Goal: Obtain resource: Obtain resource

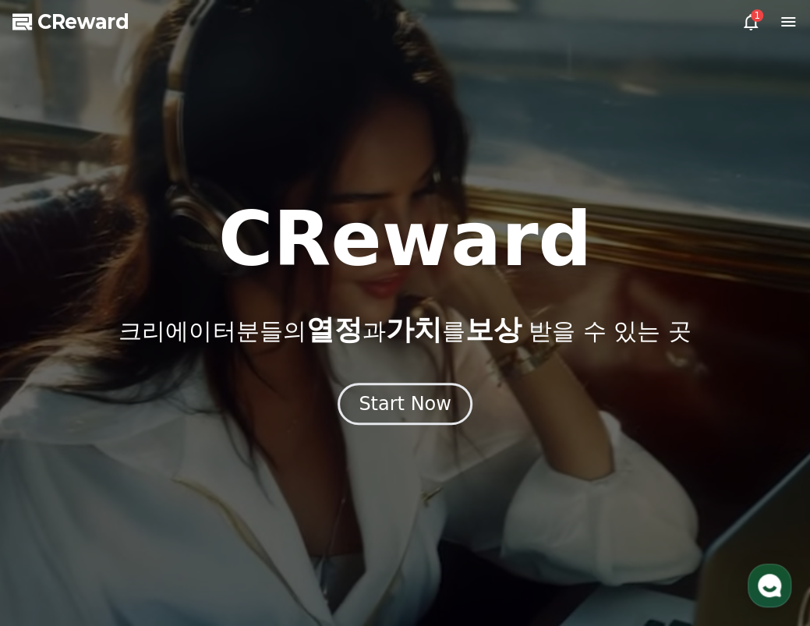
click at [391, 405] on div "Start Now" at bounding box center [404, 403] width 93 height 25
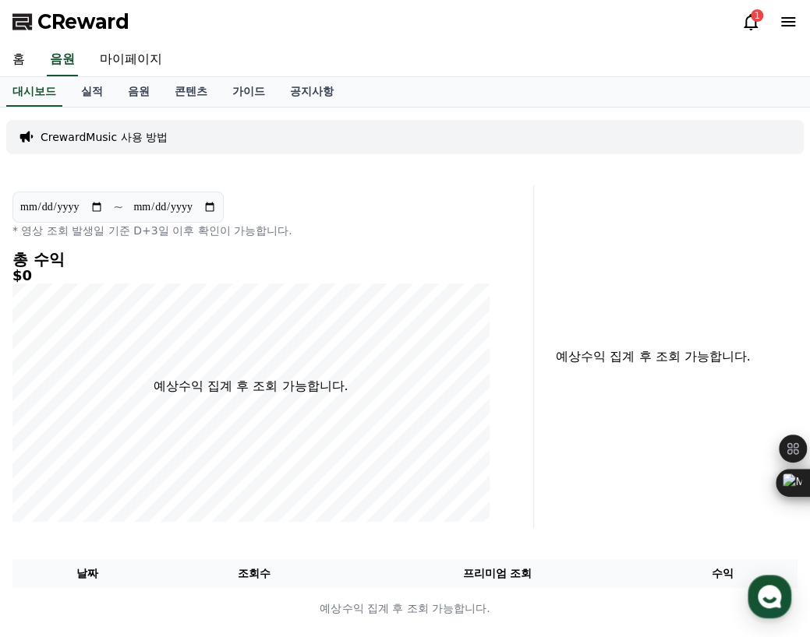
click at [749, 23] on icon at bounding box center [750, 21] width 19 height 19
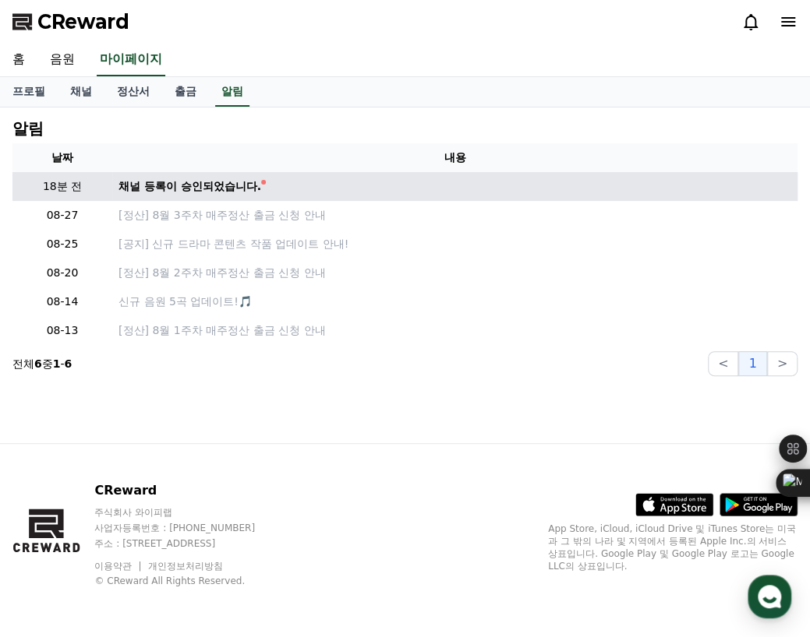
click at [201, 191] on div "채널 등록이 승인되었습니다." at bounding box center [189, 186] width 143 height 16
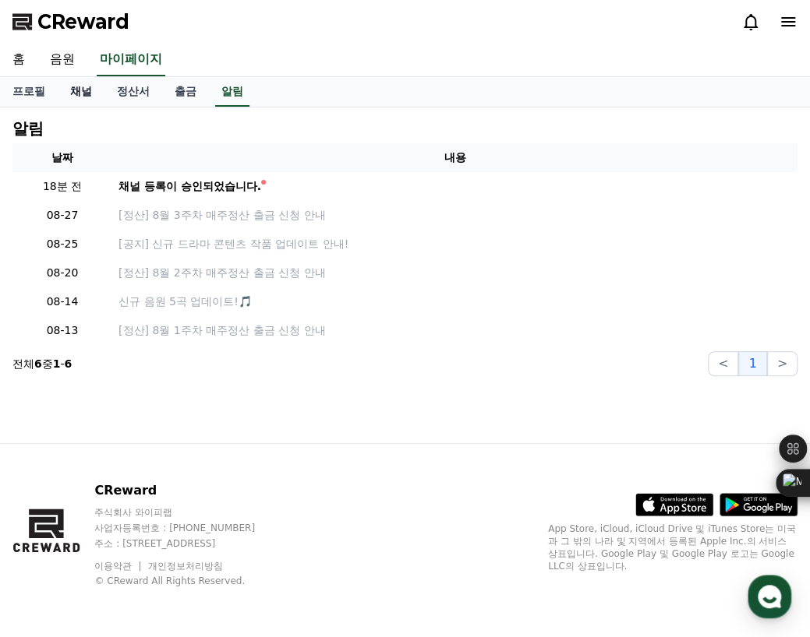
click at [73, 87] on link "채널" at bounding box center [81, 92] width 47 height 30
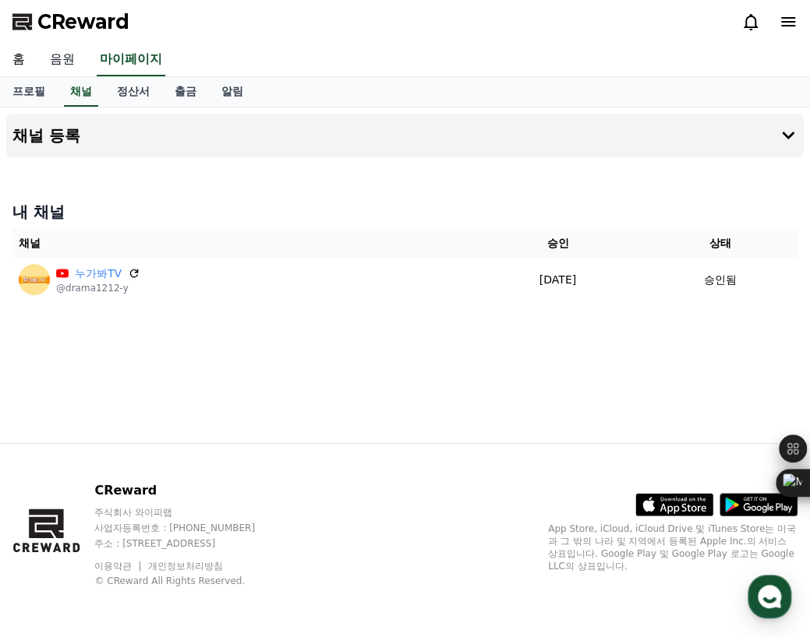
click at [62, 58] on link "음원" at bounding box center [62, 60] width 50 height 33
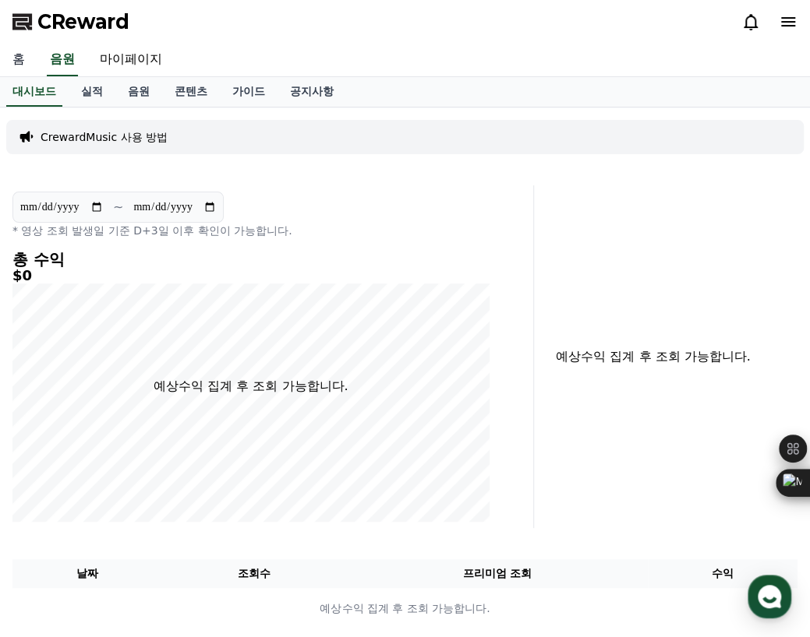
click at [30, 57] on link "홈" at bounding box center [18, 60] width 37 height 33
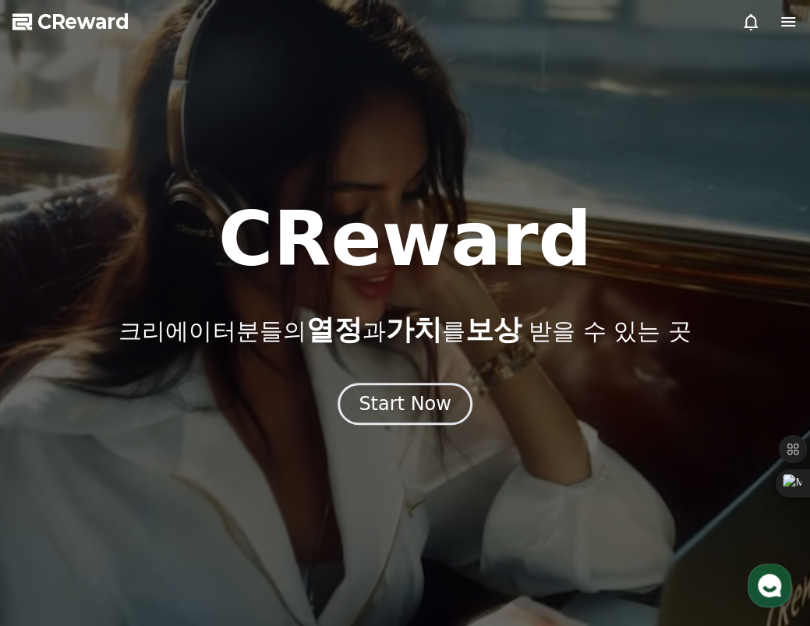
click at [785, 19] on icon at bounding box center [787, 21] width 19 height 19
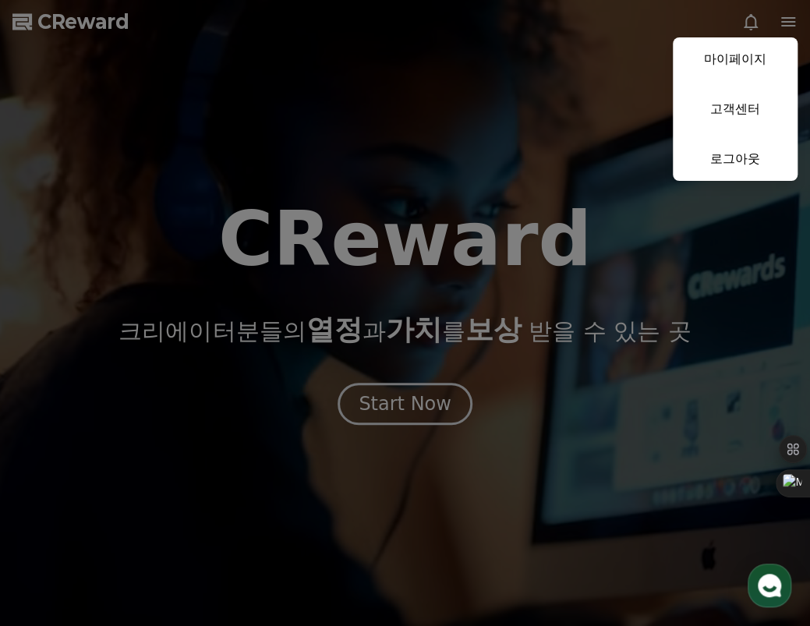
click at [434, 403] on button "close" at bounding box center [405, 313] width 810 height 626
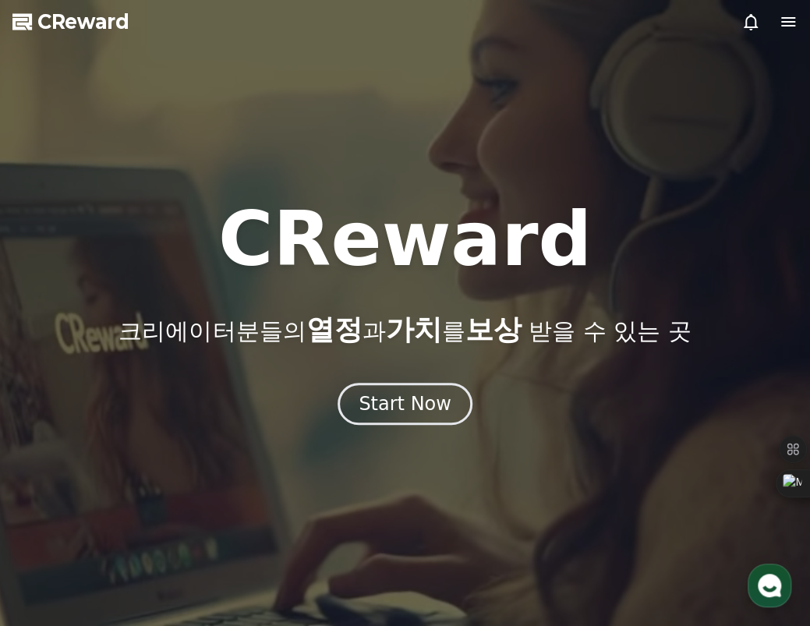
click at [94, 29] on span "CReward" at bounding box center [83, 21] width 92 height 25
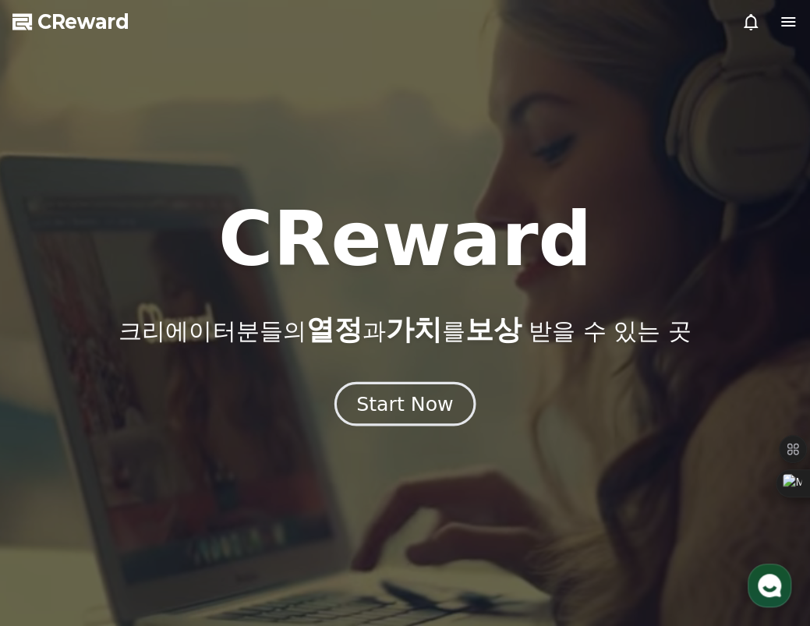
click at [405, 392] on div "Start Now" at bounding box center [404, 403] width 97 height 26
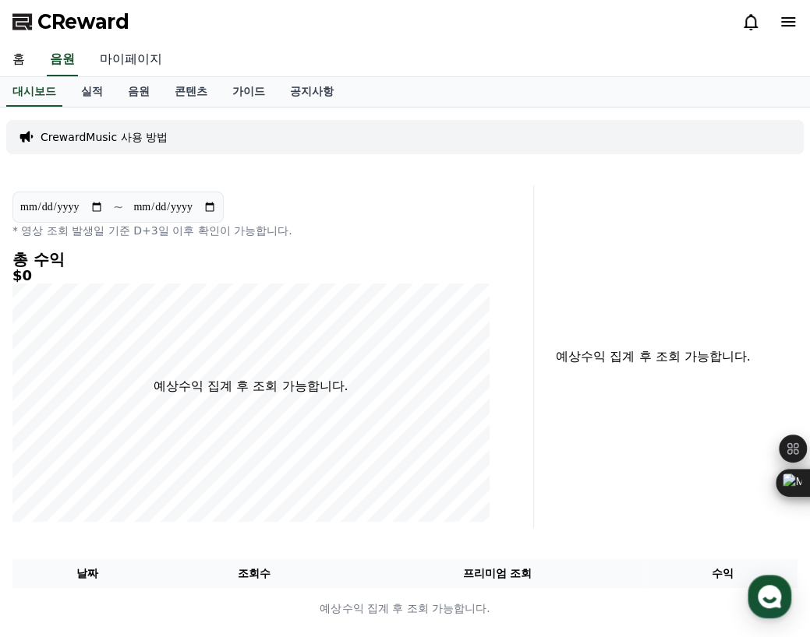
click at [122, 55] on link "마이페이지" at bounding box center [130, 60] width 87 height 33
select select "**********"
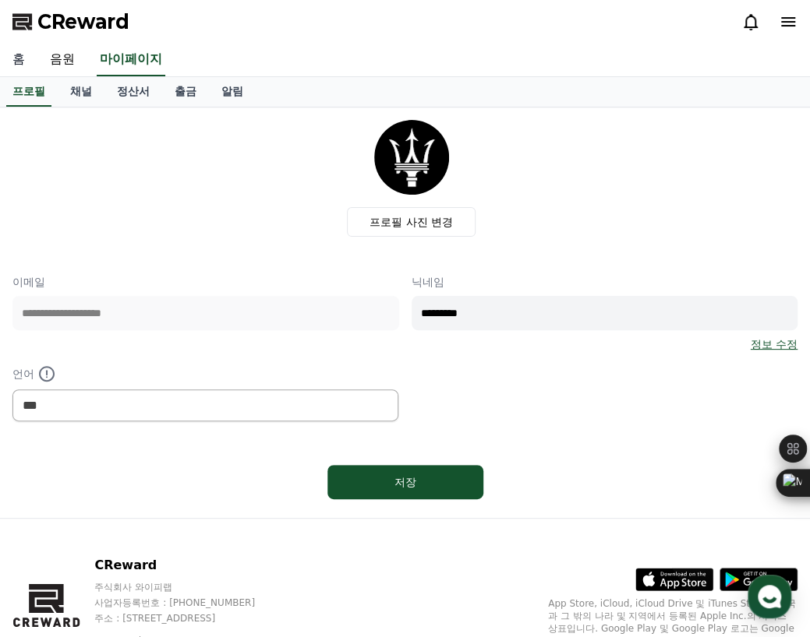
click at [20, 53] on link "홈" at bounding box center [18, 60] width 37 height 33
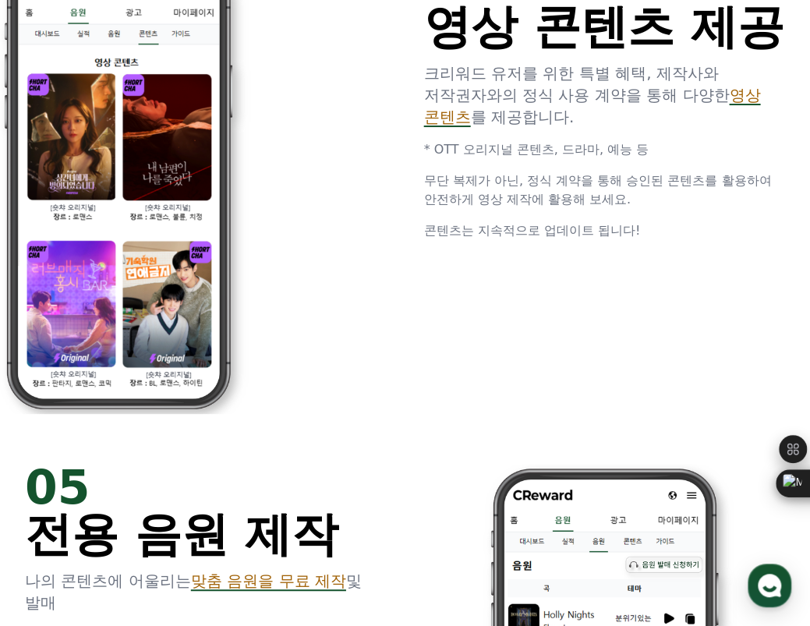
scroll to position [2649, 0]
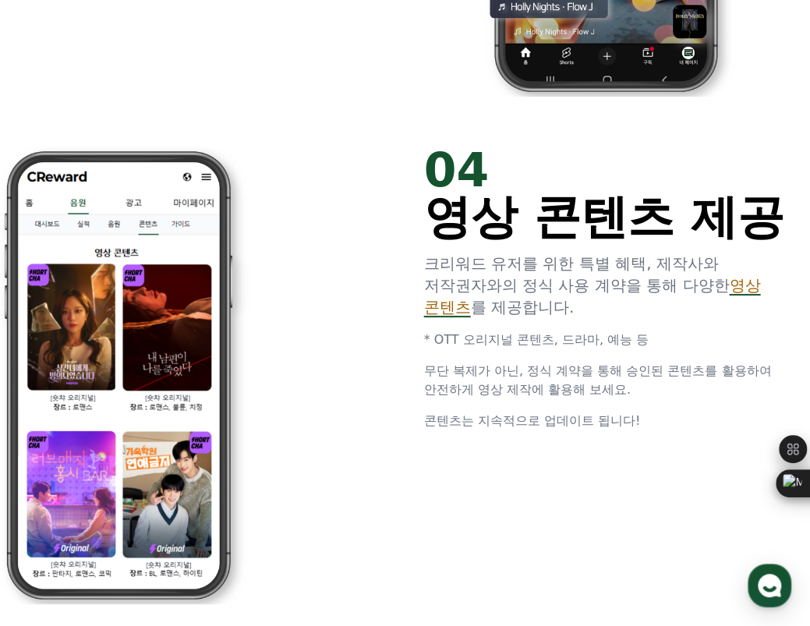
click at [444, 316] on span "영상 콘텐츠" at bounding box center [592, 296] width 337 height 41
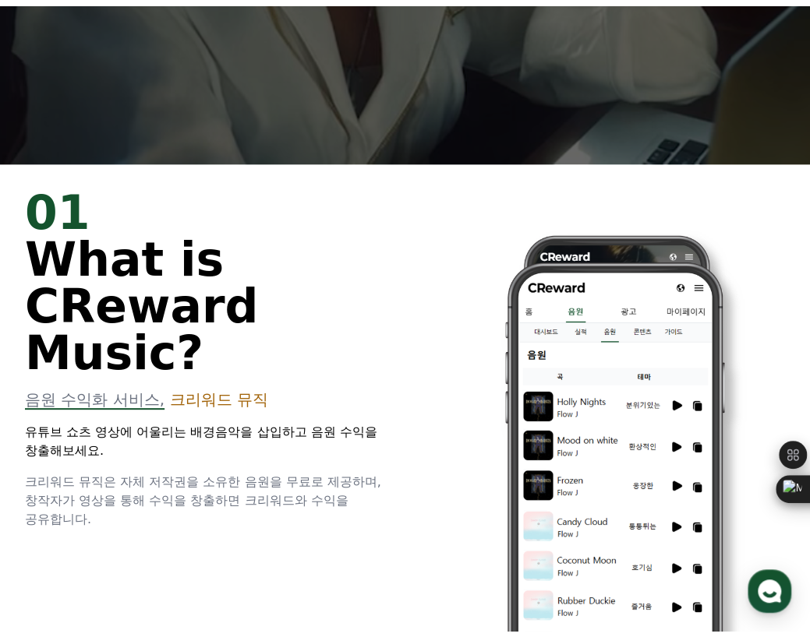
scroll to position [0, 0]
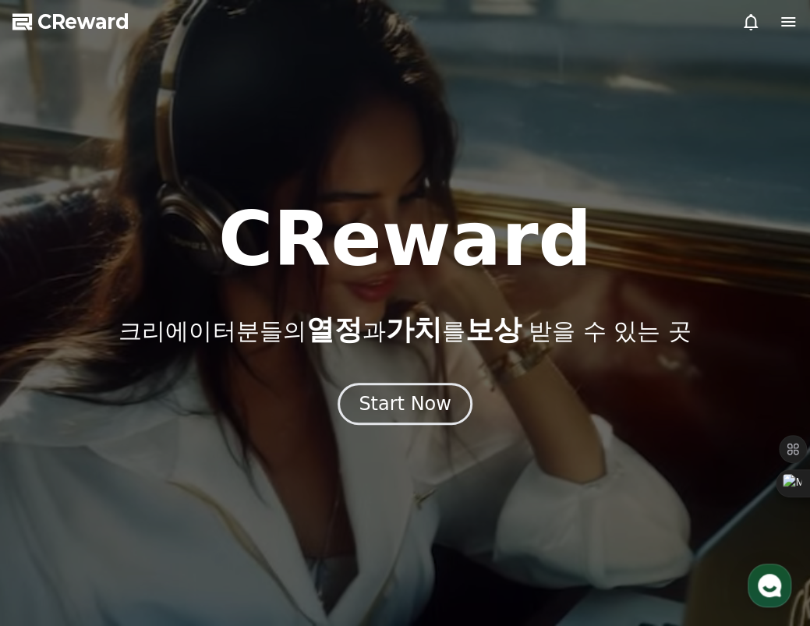
click at [782, 23] on icon at bounding box center [787, 21] width 19 height 19
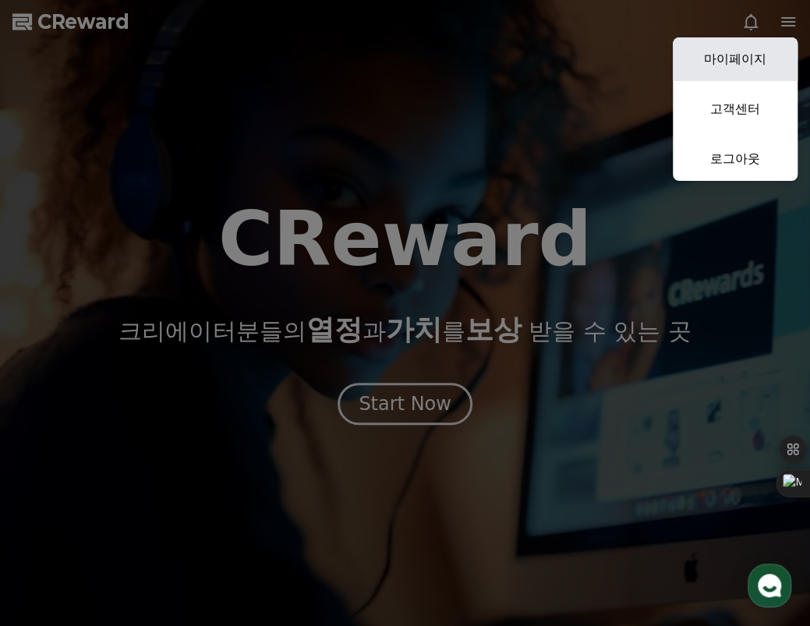
click at [750, 44] on link "마이페이지" at bounding box center [734, 59] width 125 height 44
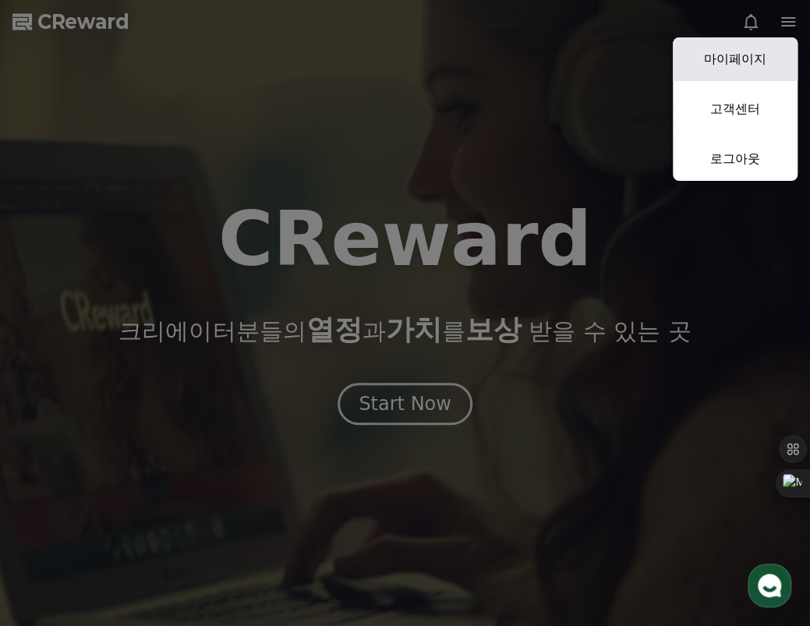
select select "**********"
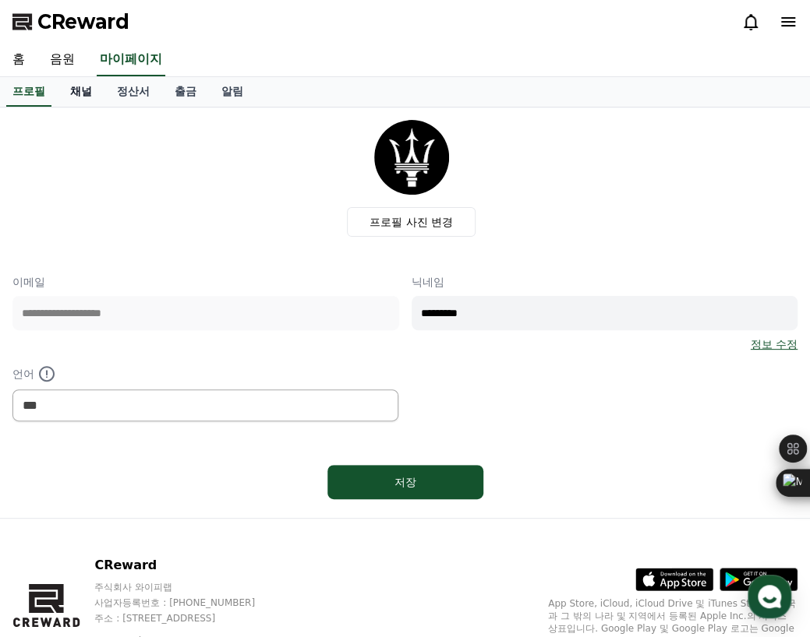
click at [73, 93] on link "채널" at bounding box center [81, 92] width 47 height 30
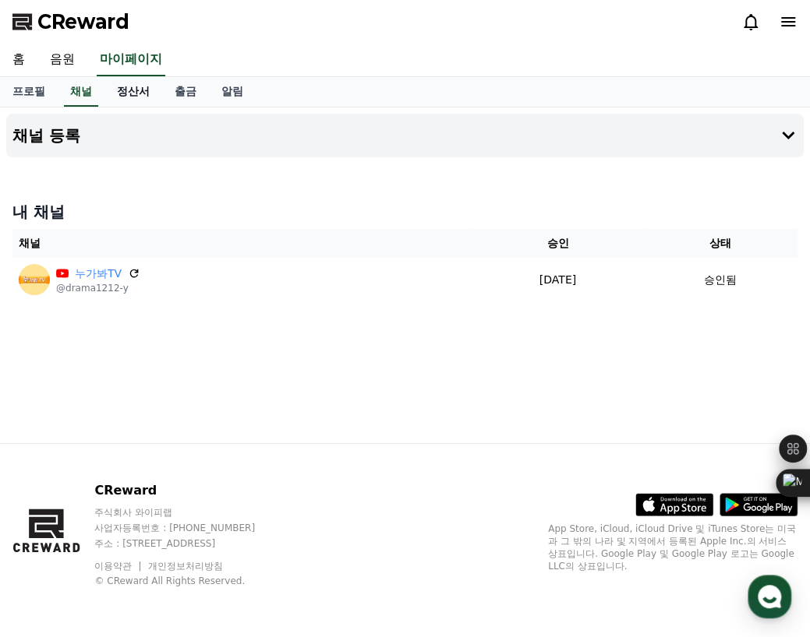
click at [142, 97] on link "정산서" at bounding box center [133, 92] width 58 height 30
click at [27, 62] on link "홈" at bounding box center [18, 60] width 37 height 33
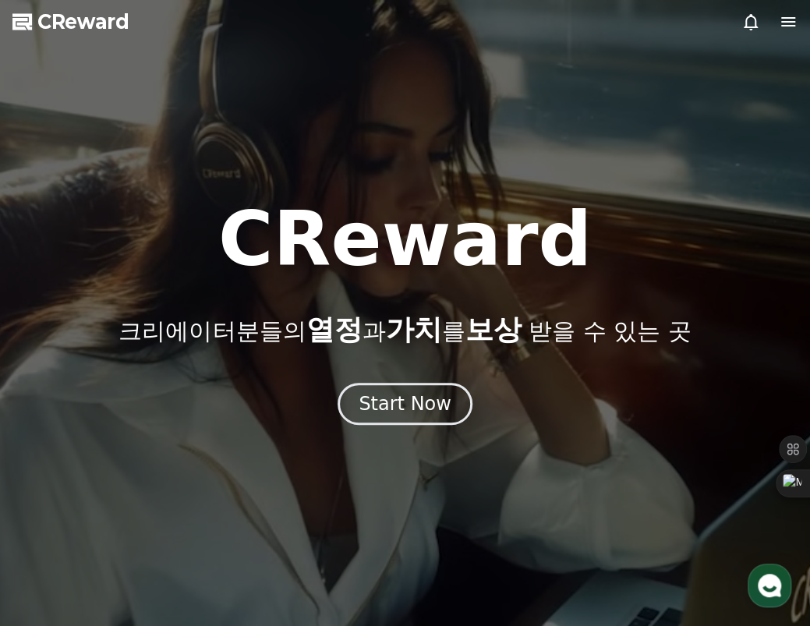
click at [73, 19] on span "CReward" at bounding box center [83, 21] width 92 height 25
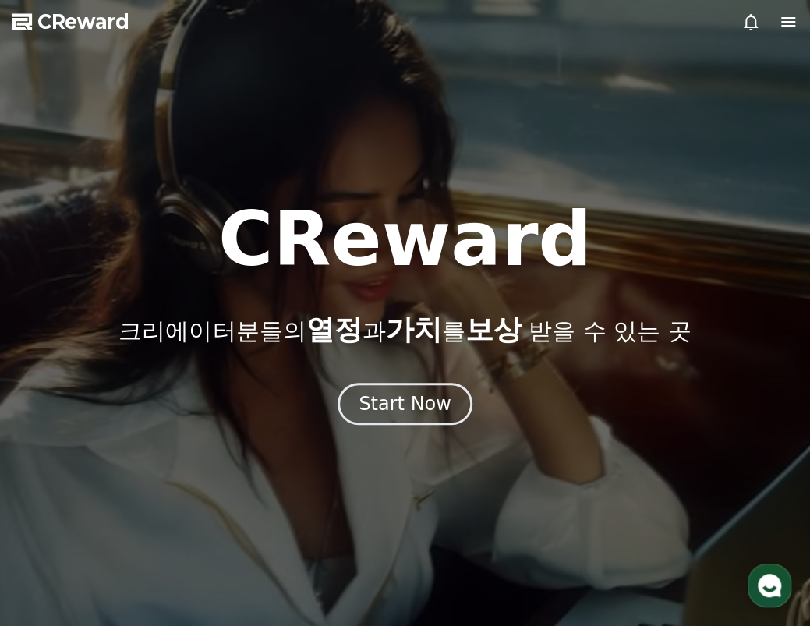
click at [72, 19] on span "CReward" at bounding box center [83, 21] width 92 height 25
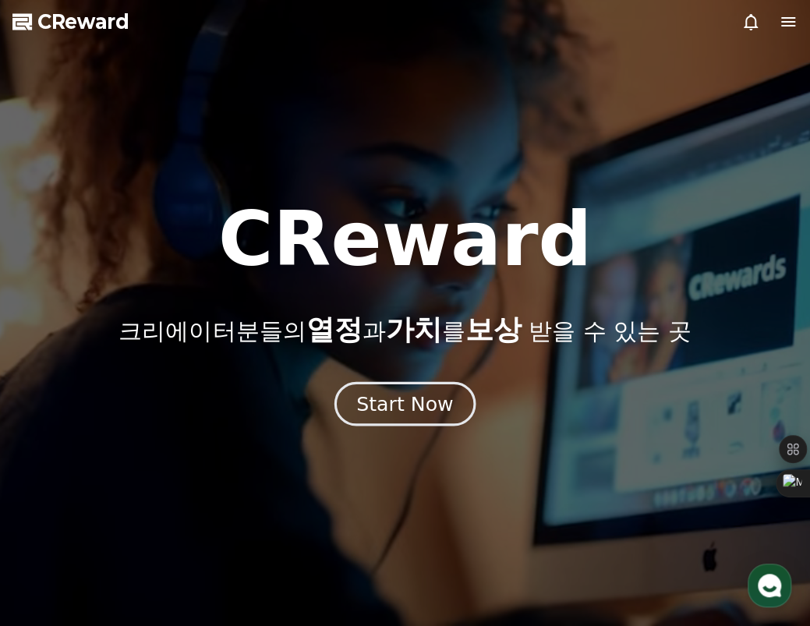
click at [383, 408] on div "Start Now" at bounding box center [404, 403] width 97 height 26
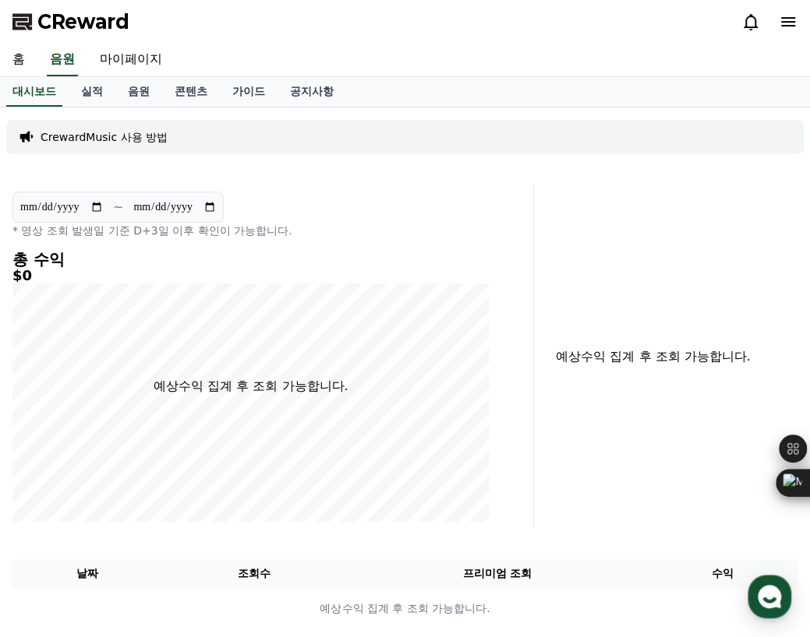
click at [787, 21] on icon at bounding box center [788, 21] width 14 height 9
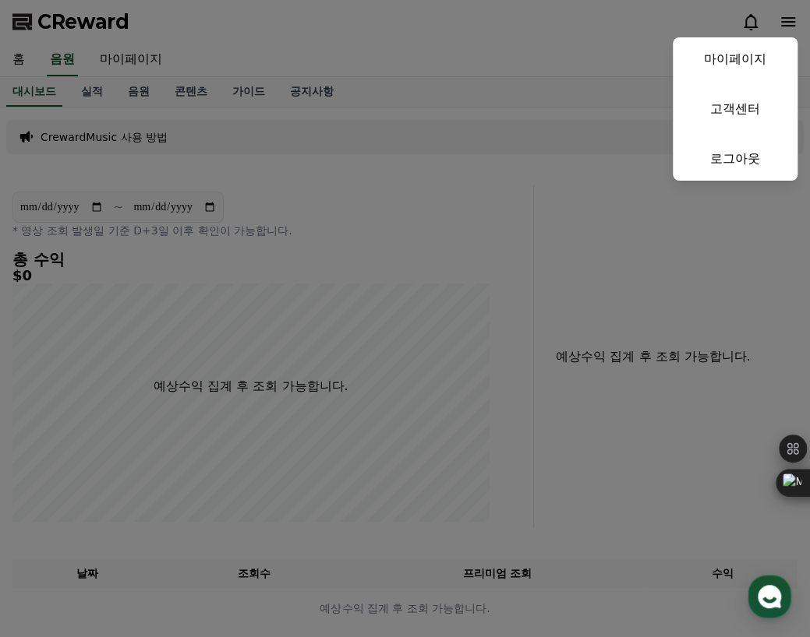
click at [787, 22] on button "close" at bounding box center [405, 318] width 810 height 637
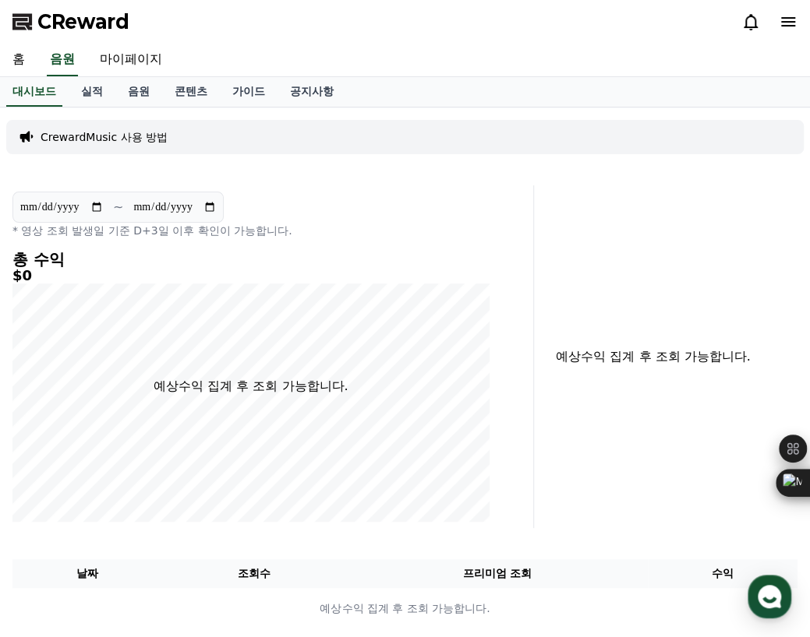
click at [749, 25] on icon at bounding box center [750, 21] width 19 height 19
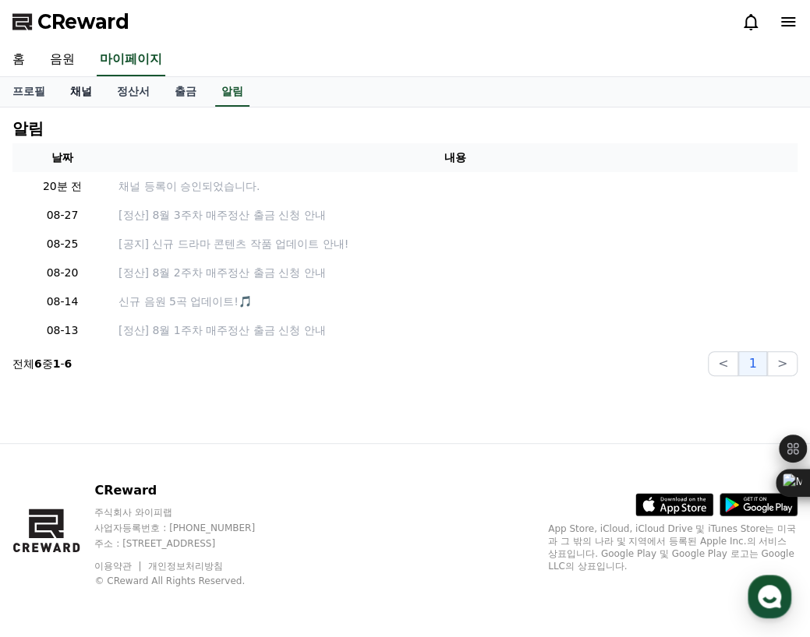
click at [82, 95] on link "채널" at bounding box center [81, 92] width 47 height 30
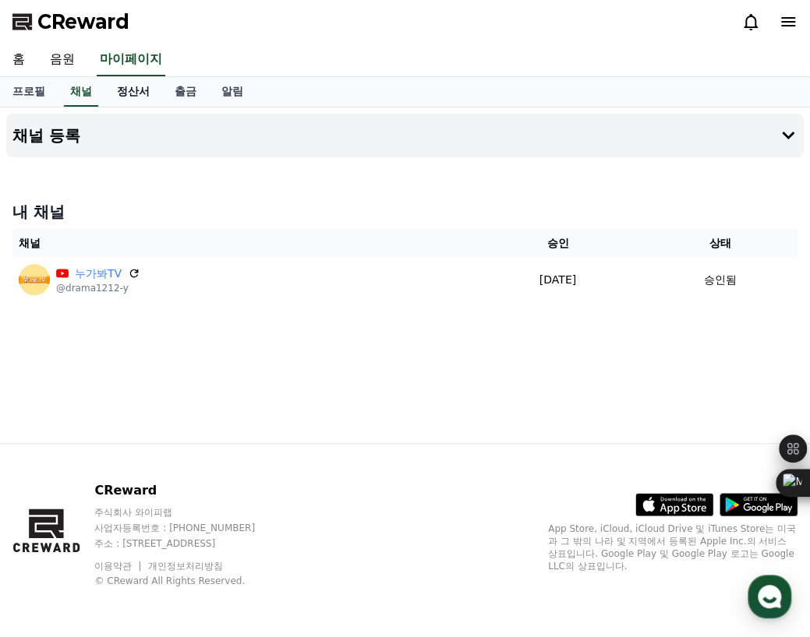
click at [149, 98] on link "정산서" at bounding box center [133, 92] width 58 height 30
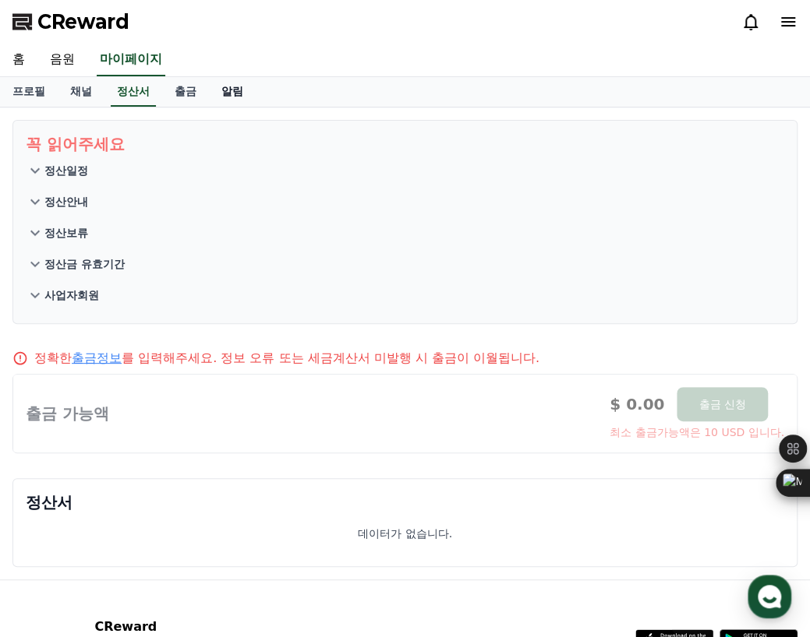
click at [235, 93] on link "알림" at bounding box center [232, 92] width 47 height 30
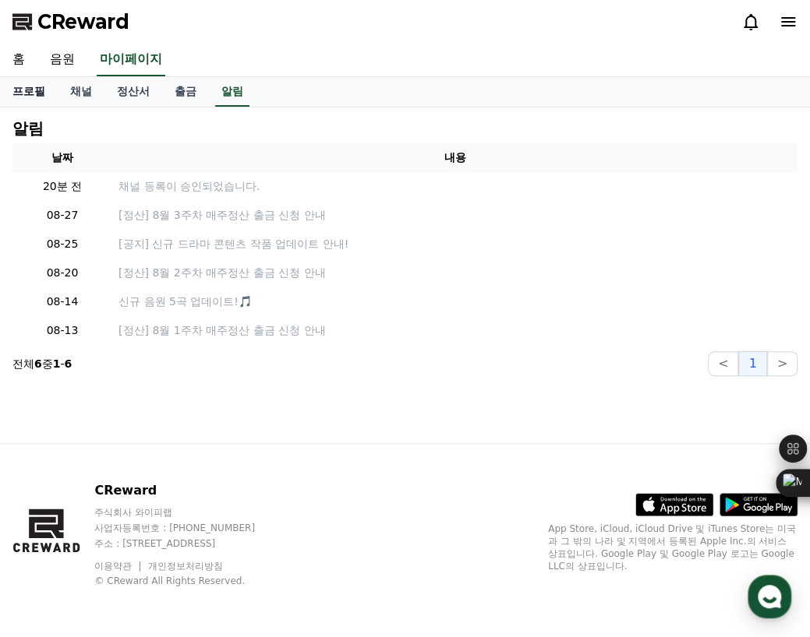
click at [23, 85] on link "프로필" at bounding box center [29, 92] width 58 height 30
select select "**********"
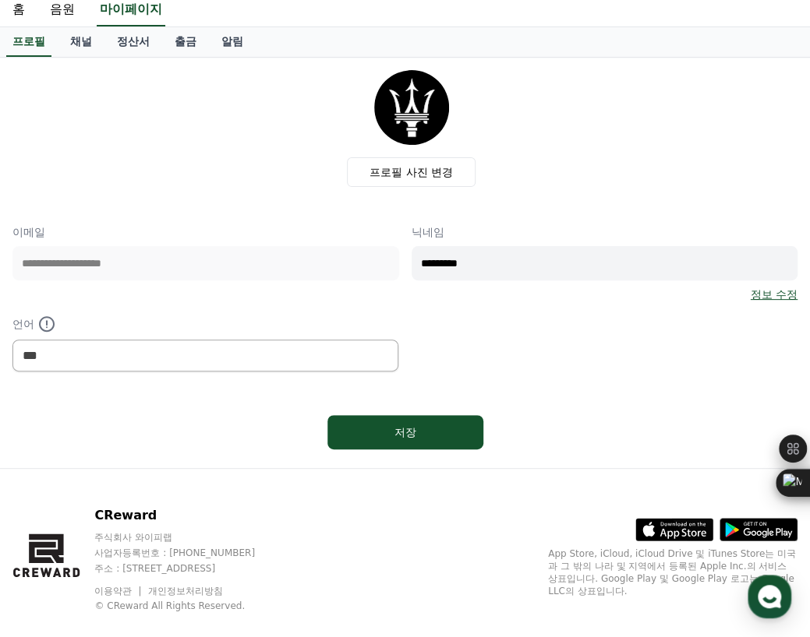
scroll to position [73, 0]
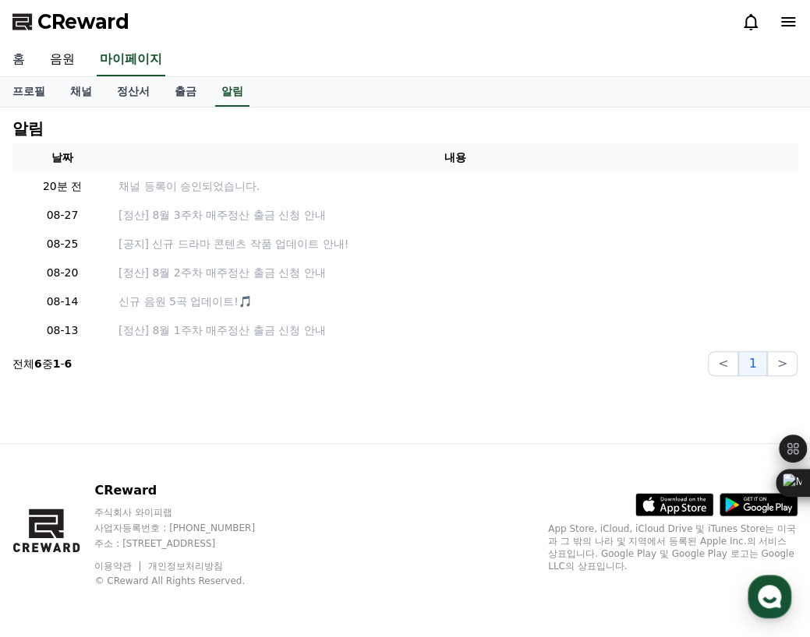
click at [20, 56] on link "홈" at bounding box center [18, 60] width 37 height 33
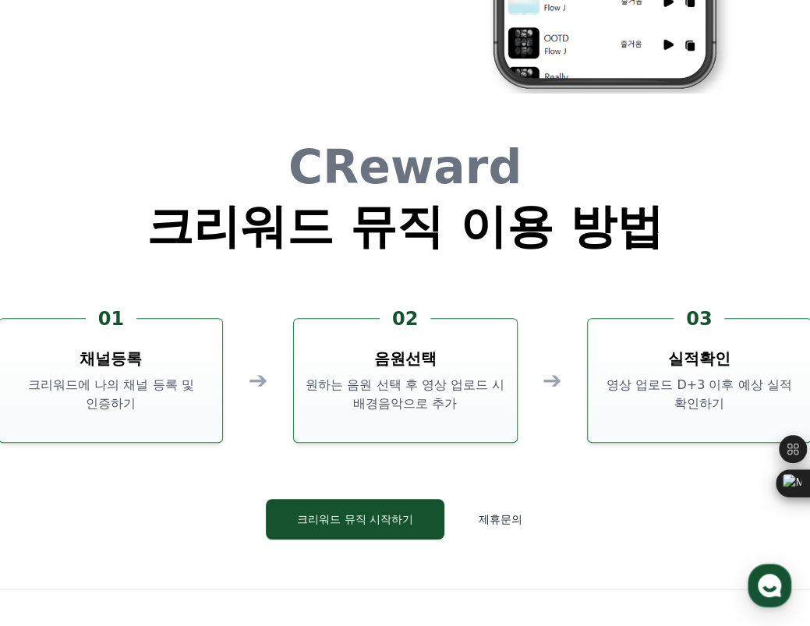
scroll to position [3818, 0]
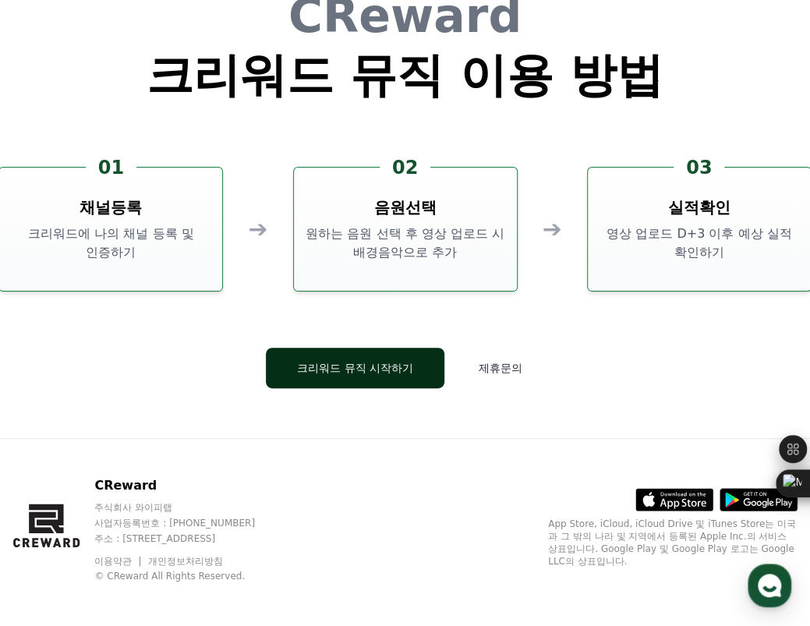
click at [421, 385] on button "크리워드 뮤직 시작하기" at bounding box center [355, 368] width 178 height 41
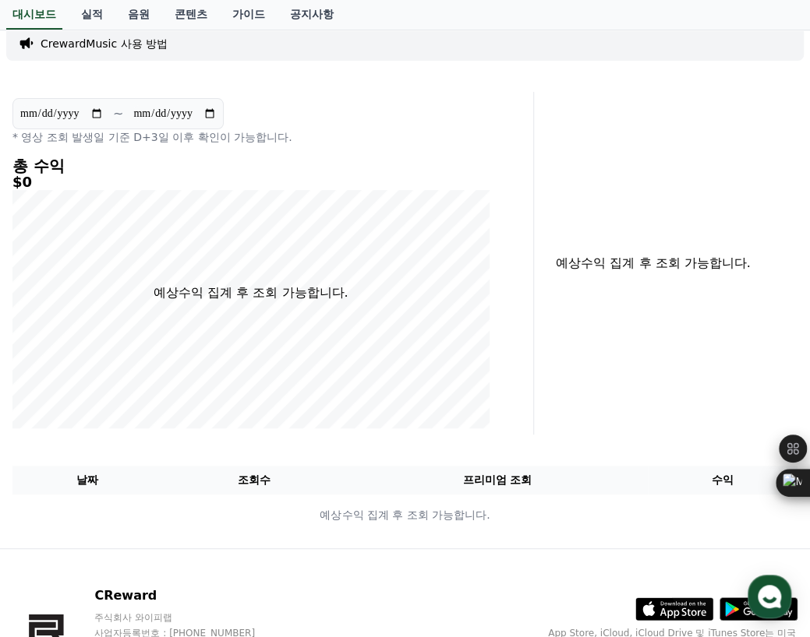
scroll to position [197, 0]
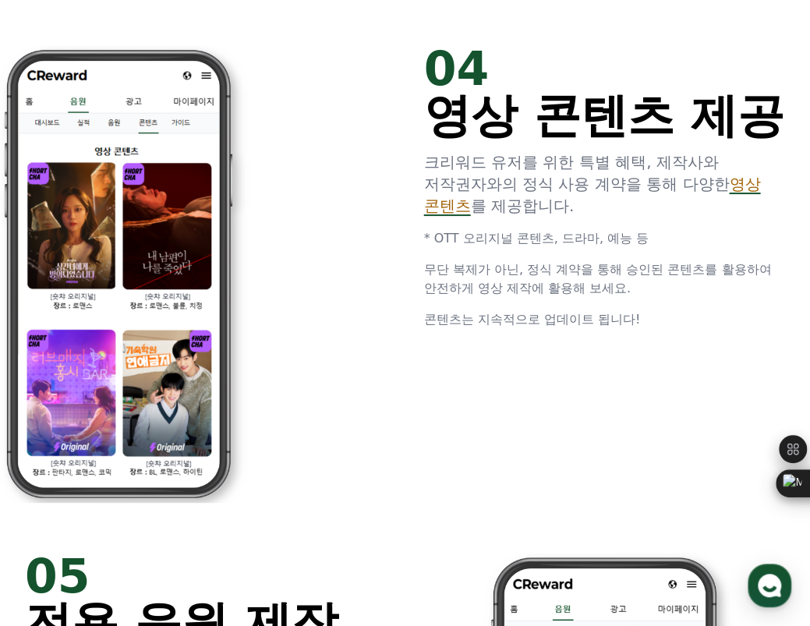
scroll to position [2667, 0]
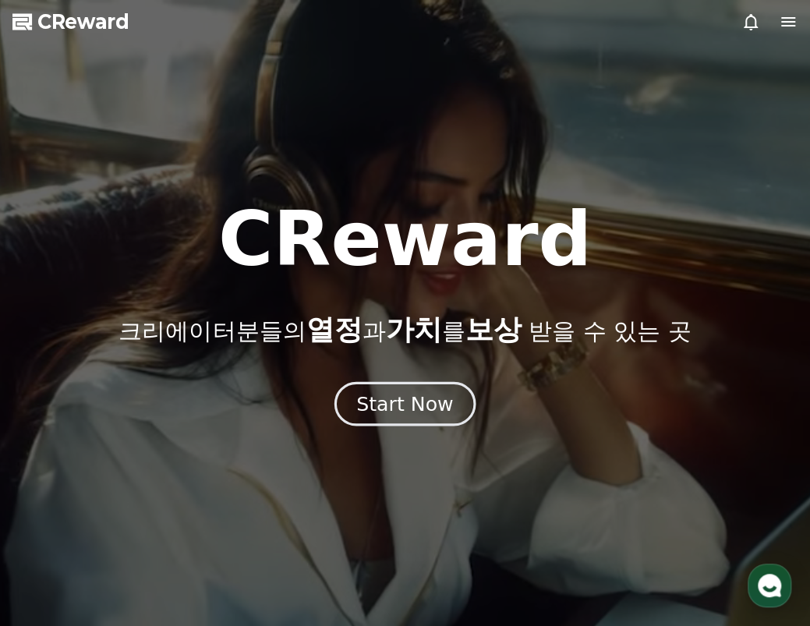
click at [380, 408] on div "Start Now" at bounding box center [404, 403] width 97 height 26
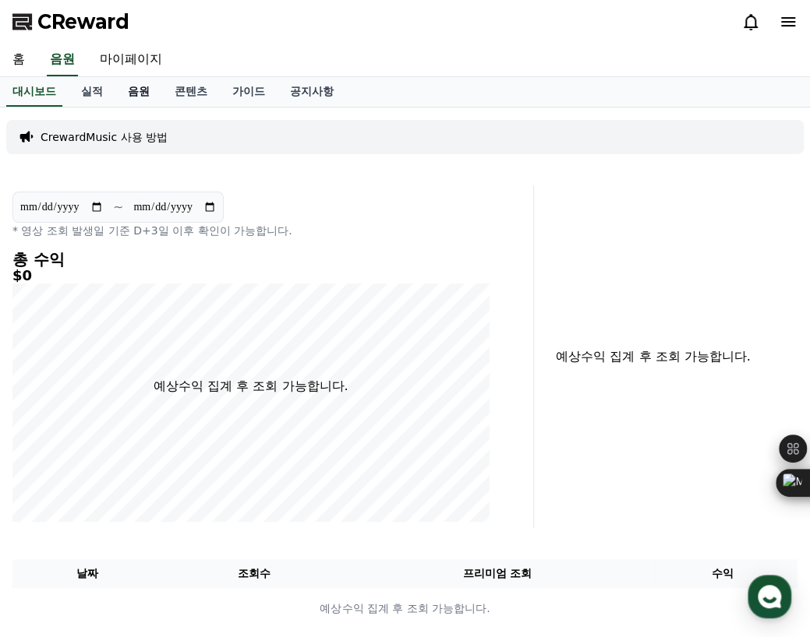
click at [136, 90] on link "음원" at bounding box center [138, 92] width 47 height 30
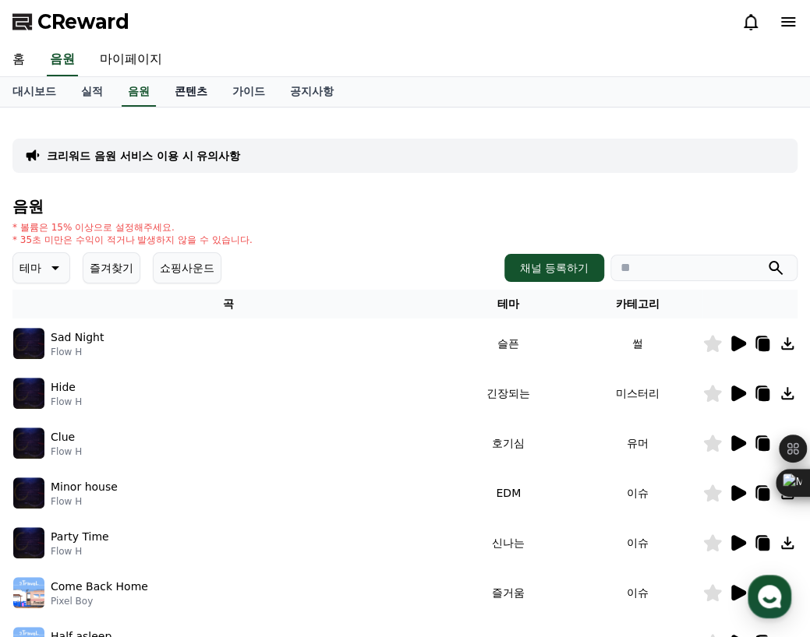
click at [201, 93] on link "콘텐츠" at bounding box center [191, 92] width 58 height 30
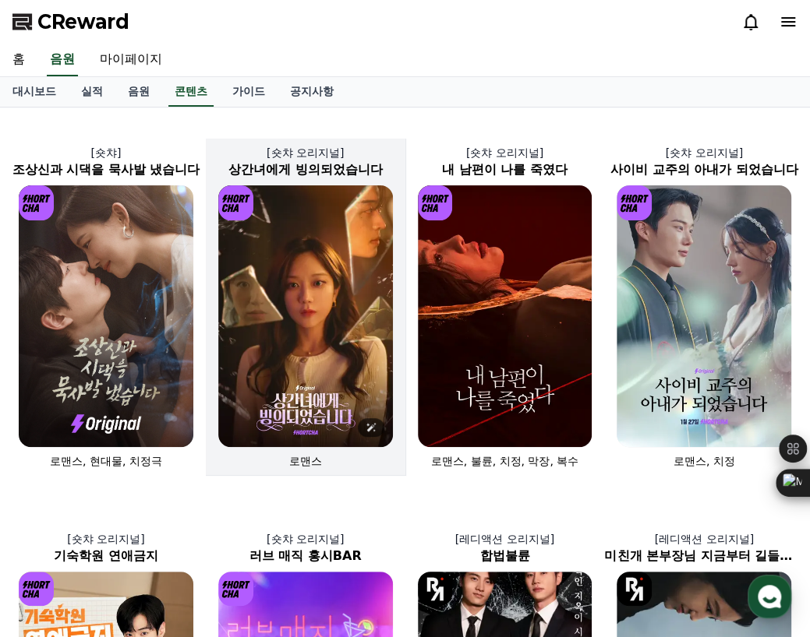
click at [307, 331] on img at bounding box center [305, 316] width 175 height 262
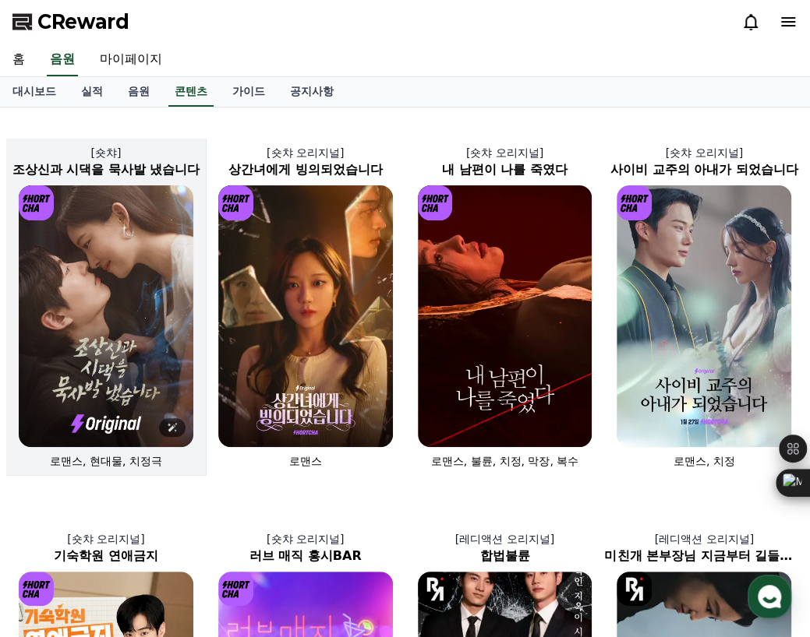
click at [72, 285] on img at bounding box center [106, 316] width 175 height 262
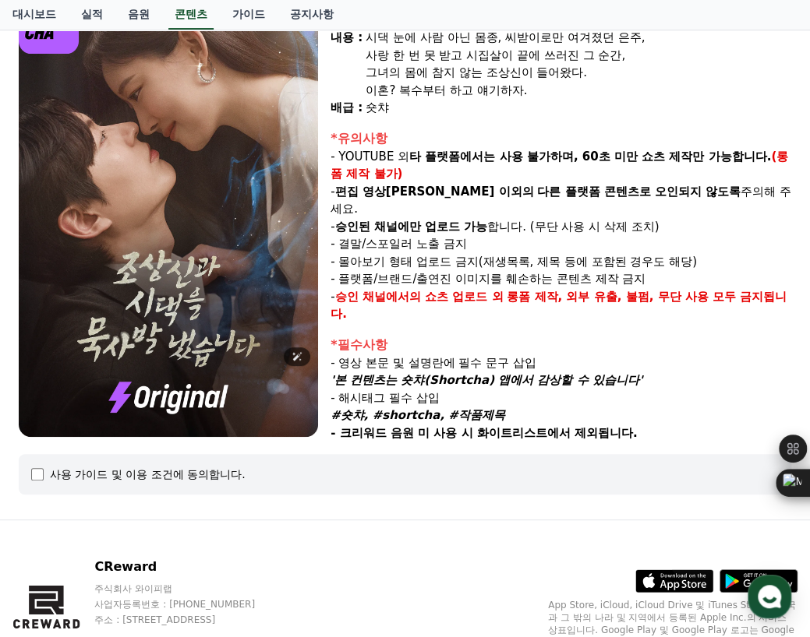
scroll to position [234, 0]
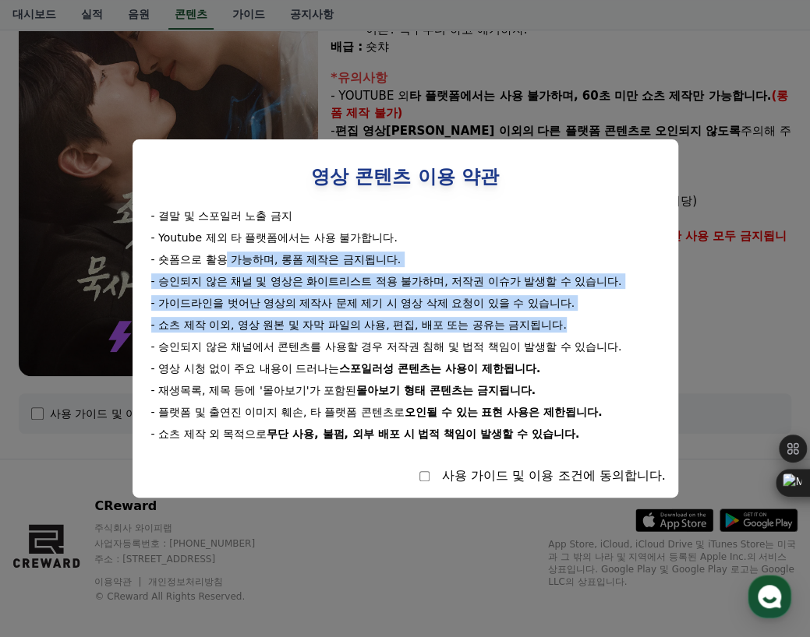
drag, startPoint x: 227, startPoint y: 263, endPoint x: 581, endPoint y: 314, distance: 358.3
click at [581, 314] on div "- 결말 및 스포일러 노출 금지 - Youtube 제외 타 플랫폼에서는 사용 불가합니다. - 숏폼으로 활용 가능하며, 롱폼 제작은 금지됩니다.…" at bounding box center [405, 325] width 521 height 234
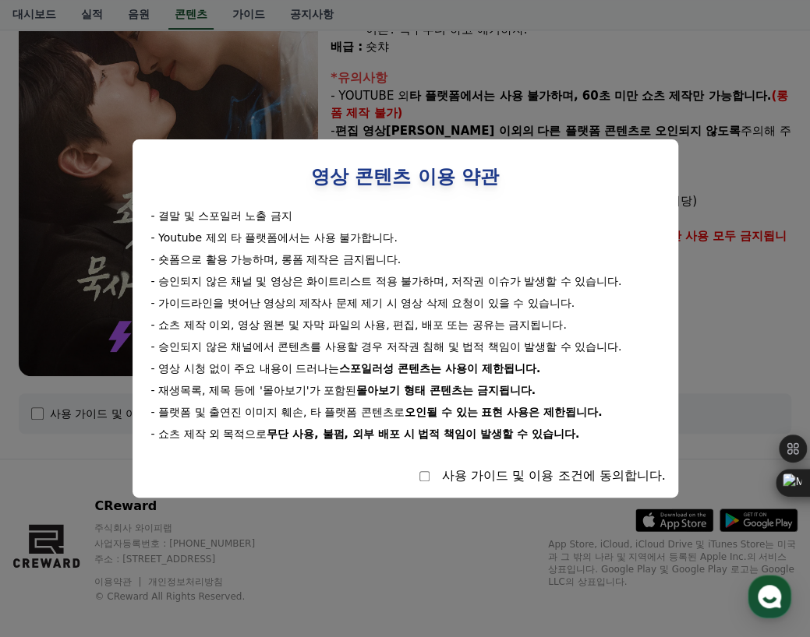
click at [363, 381] on div "- 결말 및 스포일러 노출 금지 - Youtube 제외 타 플랫폼에서는 사용 불가합니다. - 숏폼으로 활용 가능하며, 롱폼 제작은 금지됩니다.…" at bounding box center [405, 325] width 521 height 234
drag, startPoint x: 348, startPoint y: 369, endPoint x: 535, endPoint y: 370, distance: 187.0
click at [535, 370] on strong "스포일러성 콘텐츠는 사용이 제한됩니다." at bounding box center [439, 368] width 201 height 12
click at [364, 392] on strong "몰아보기 형태 콘텐츠는 금지됩니다." at bounding box center [445, 390] width 179 height 12
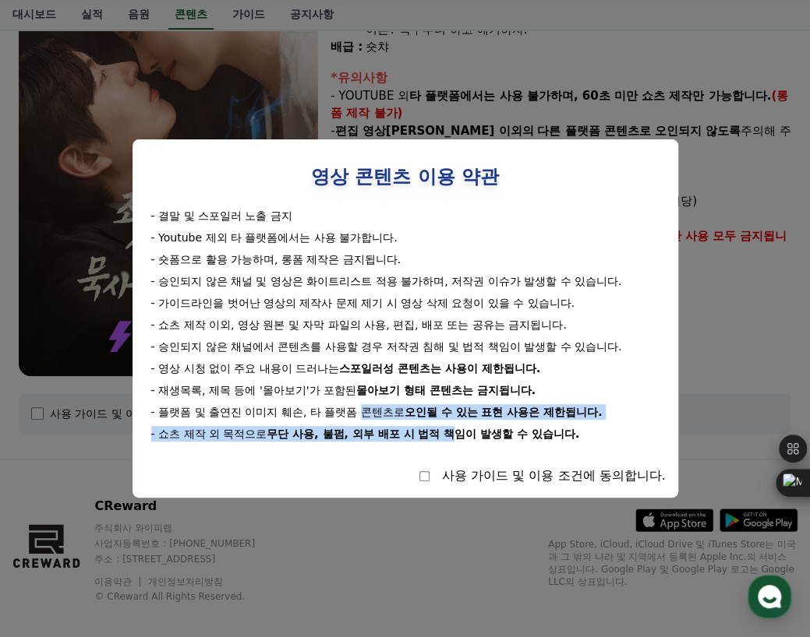
drag, startPoint x: 362, startPoint y: 416, endPoint x: 461, endPoint y: 426, distance: 100.3
click at [461, 426] on div "- 결말 및 스포일러 노출 금지 - Youtube 제외 타 플랫폼에서는 사용 불가합니다. - 숏폼으로 활용 가능하며, 롱폼 제작은 금지됩니다.…" at bounding box center [405, 325] width 521 height 234
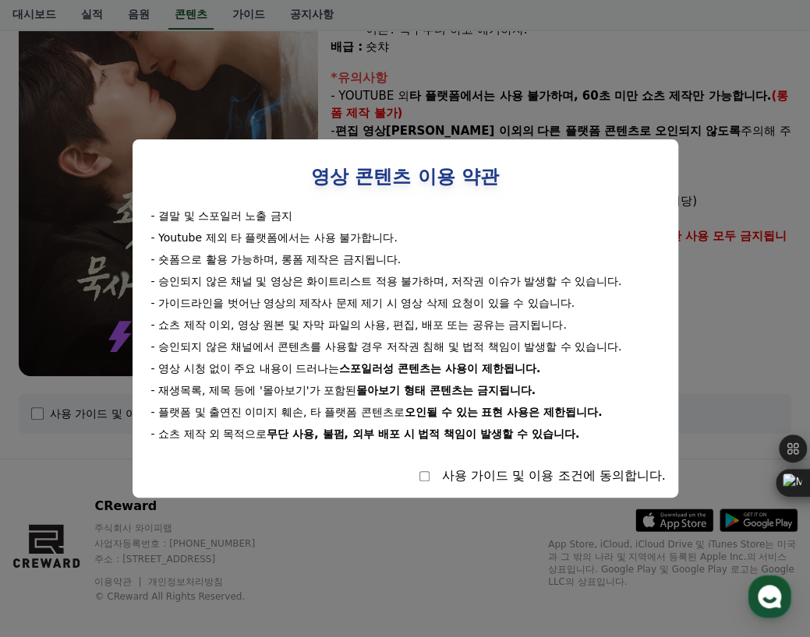
click at [473, 425] on div "- 결말 및 스포일러 노출 금지 - Youtube 제외 타 플랫폼에서는 사용 불가합니다. - 숏폼으로 활용 가능하며, 롱폼 제작은 금지됩니다.…" at bounding box center [405, 325] width 521 height 234
select select
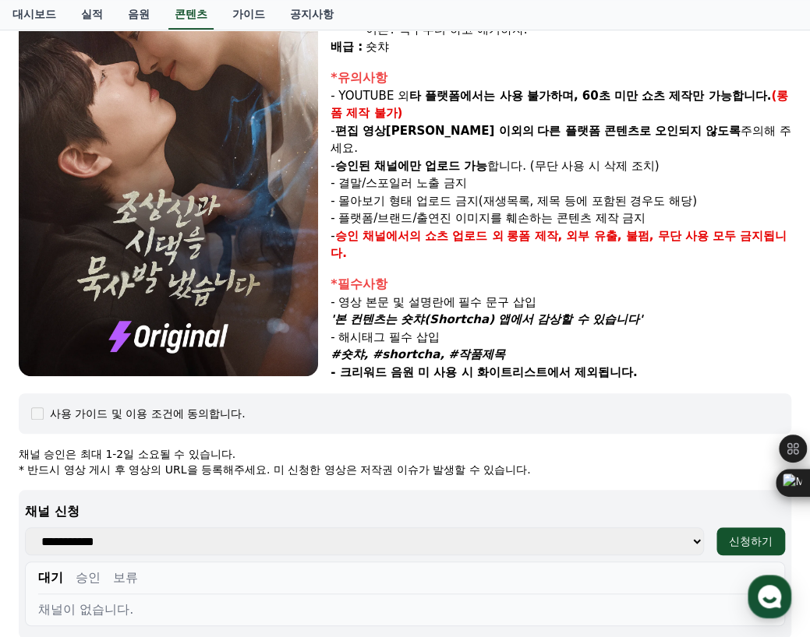
click at [664, 543] on select "**********" at bounding box center [364, 542] width 679 height 28
select select "**********"
click at [25, 528] on select "**********" at bounding box center [364, 542] width 679 height 28
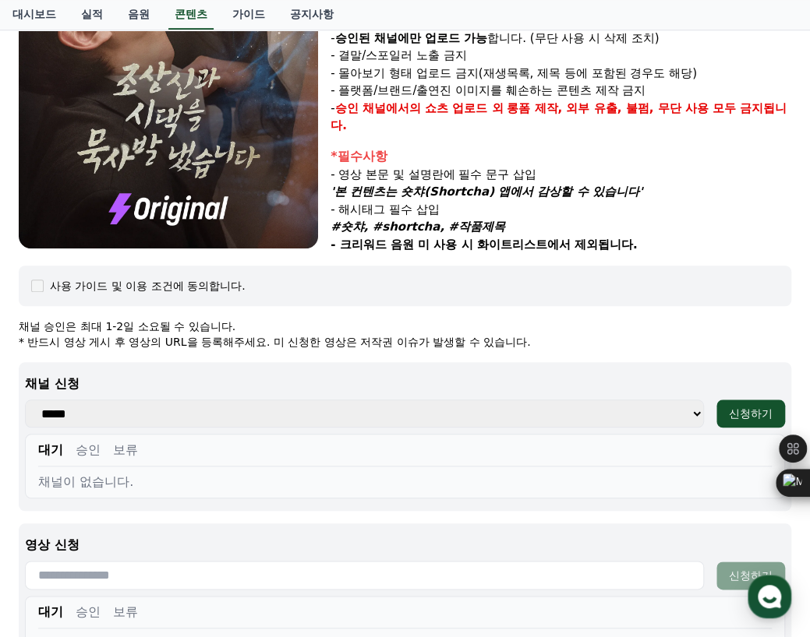
scroll to position [623, 0]
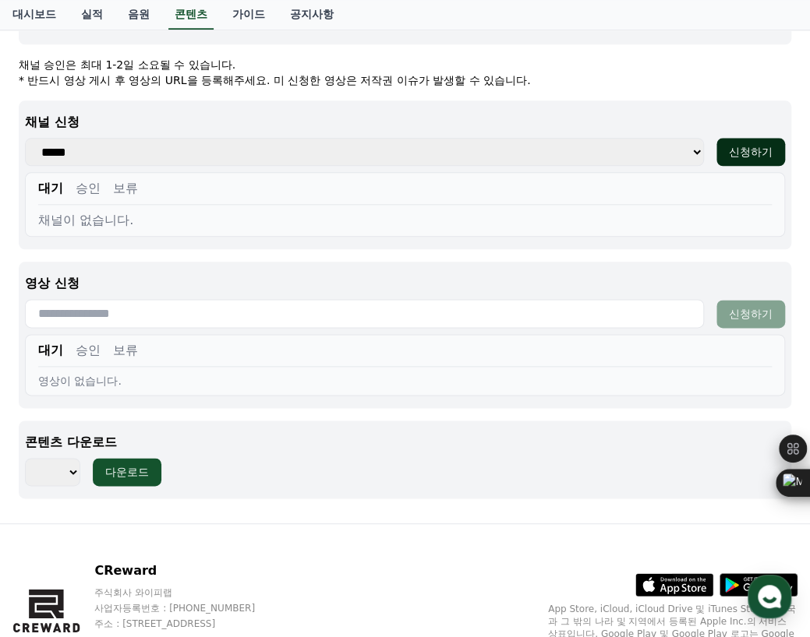
click at [745, 144] on div "신청하기" at bounding box center [751, 152] width 44 height 16
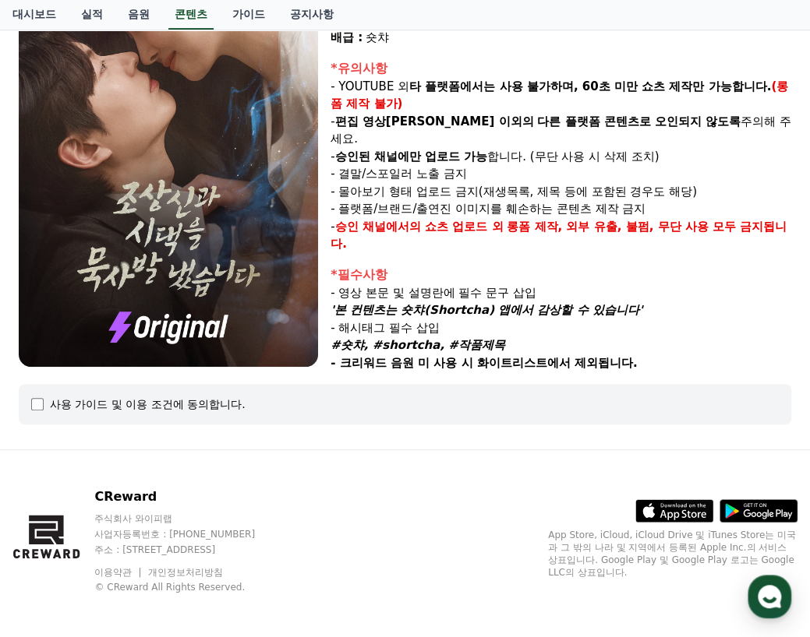
select select
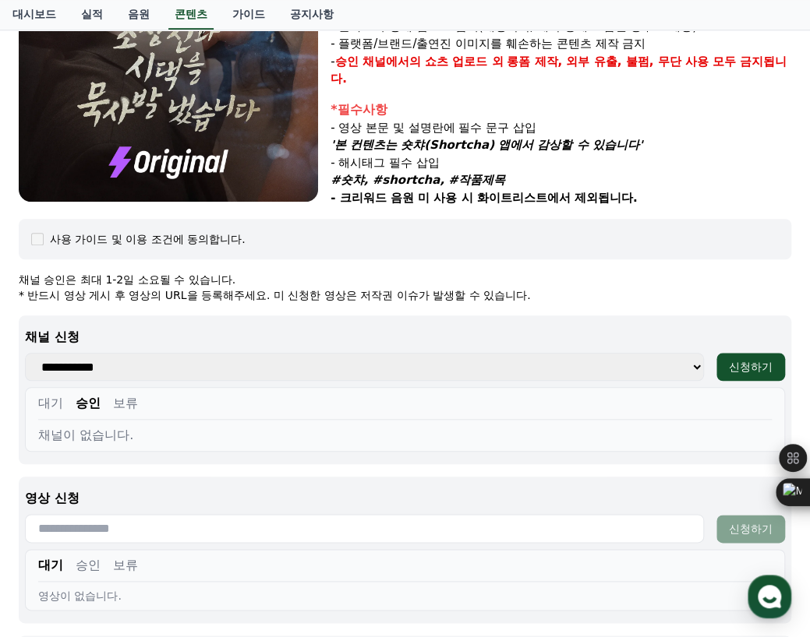
scroll to position [555, 0]
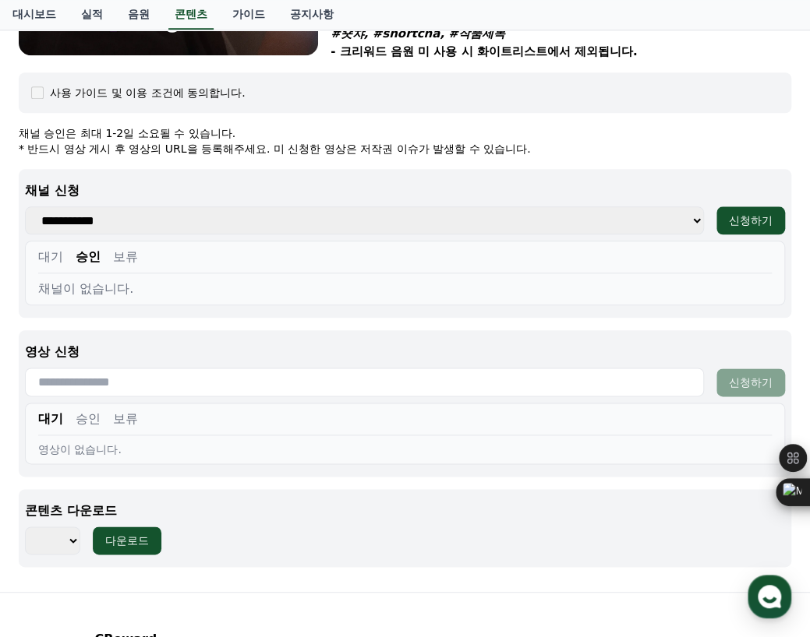
click at [67, 381] on input "text" at bounding box center [364, 382] width 679 height 29
click at [120, 330] on div "영상 신청 신청하기 대기 승인 보류 영상이 없습니다." at bounding box center [405, 403] width 772 height 146
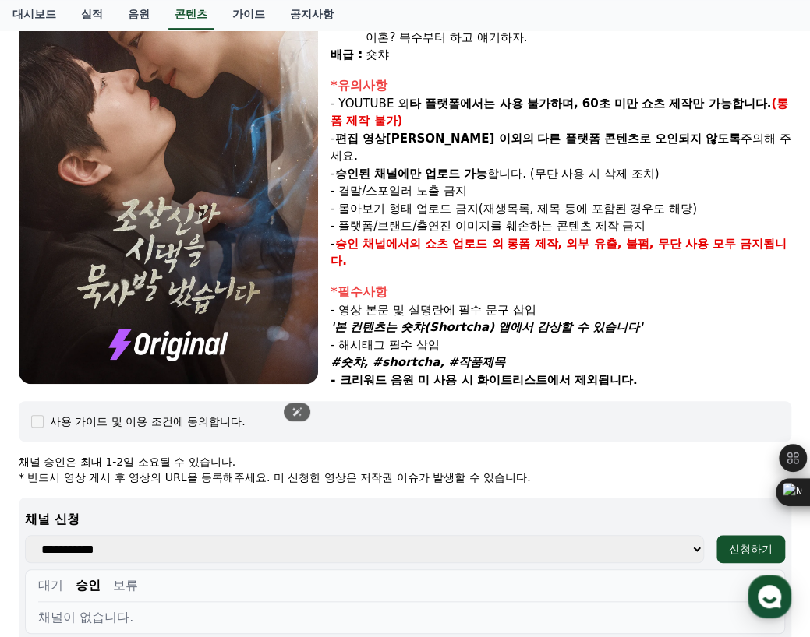
scroll to position [0, 0]
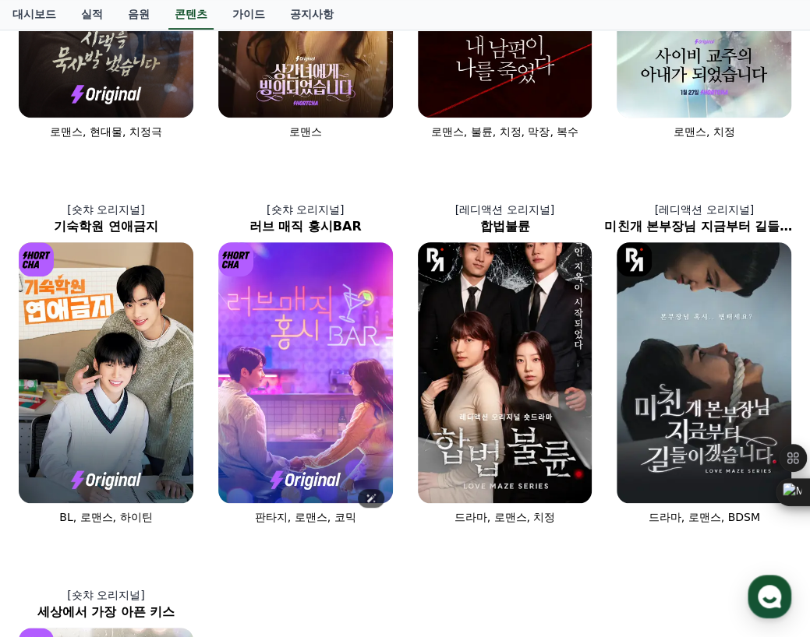
scroll to position [315, 0]
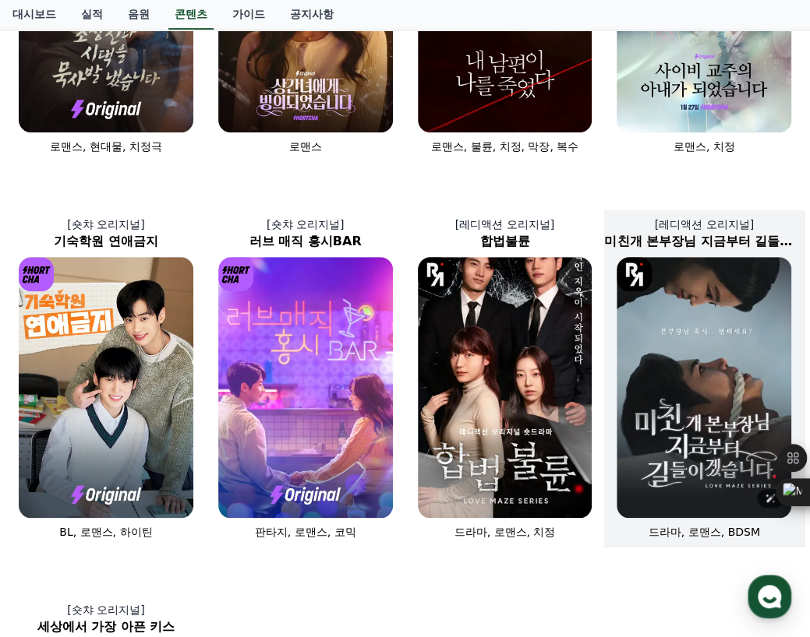
click at [672, 363] on img at bounding box center [703, 388] width 175 height 262
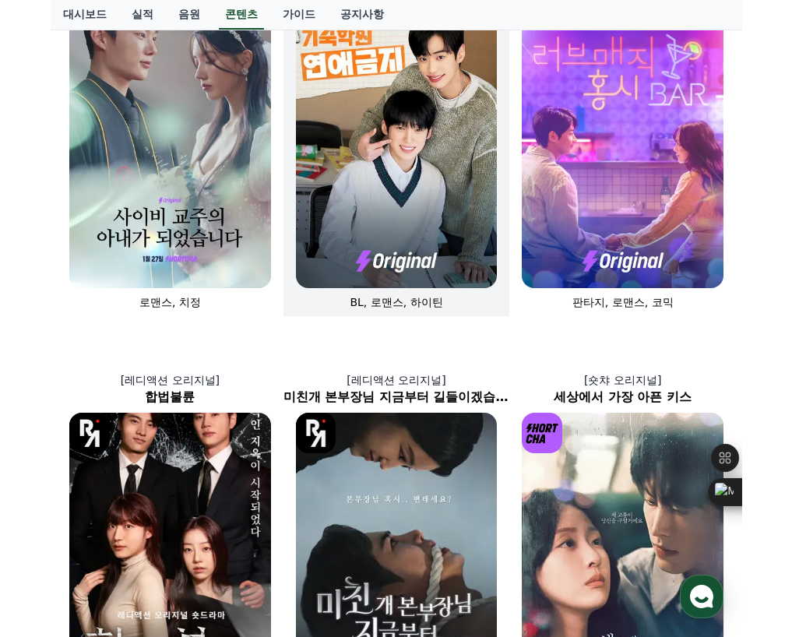
scroll to position [471, 0]
